Goal: Entertainment & Leisure: Consume media (video, audio)

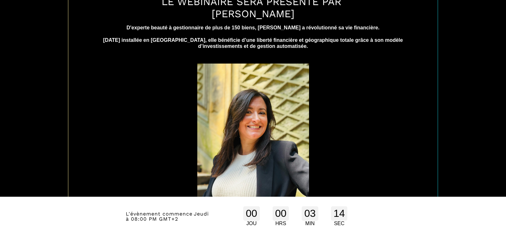
scroll to position [302, 0]
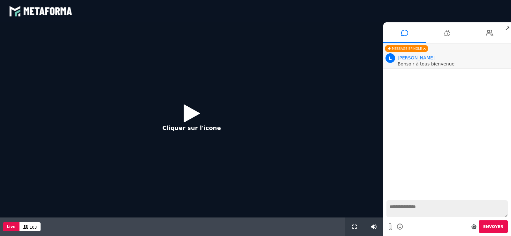
click at [510, 109] on div "Nouveaux messages Message épinglé L Lara Bonsoir à tous bienvenue" at bounding box center [447, 120] width 128 height 154
click at [194, 115] on icon at bounding box center [192, 113] width 16 height 21
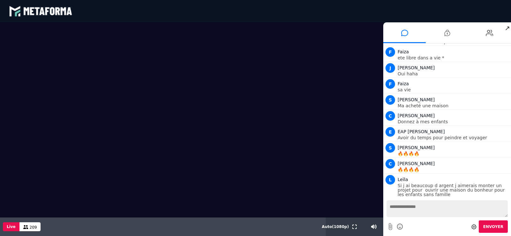
scroll to position [5234, 0]
